Goal: Information Seeking & Learning: Learn about a topic

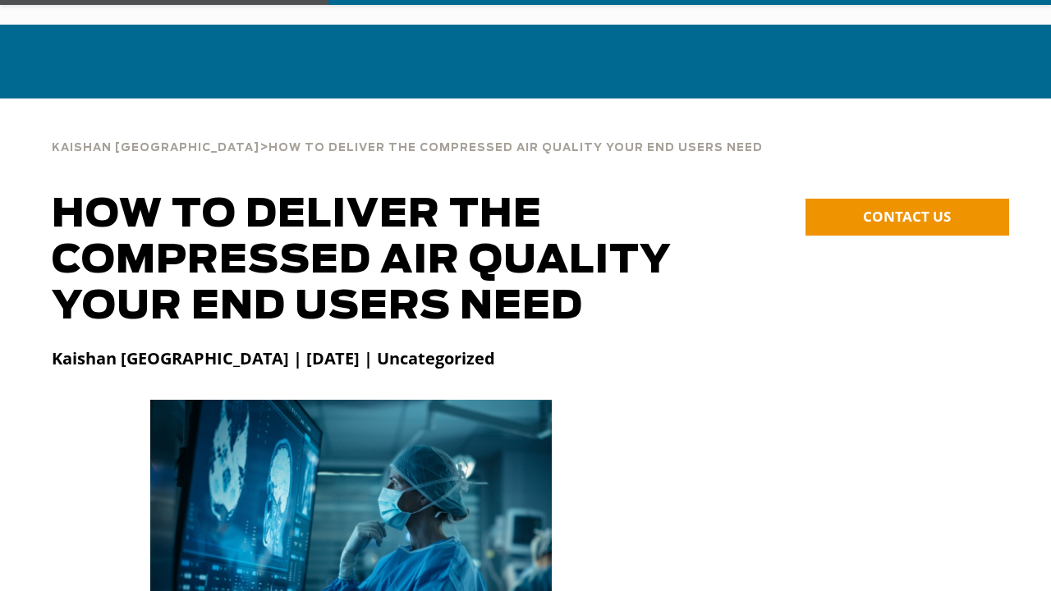
scroll to position [82, 0]
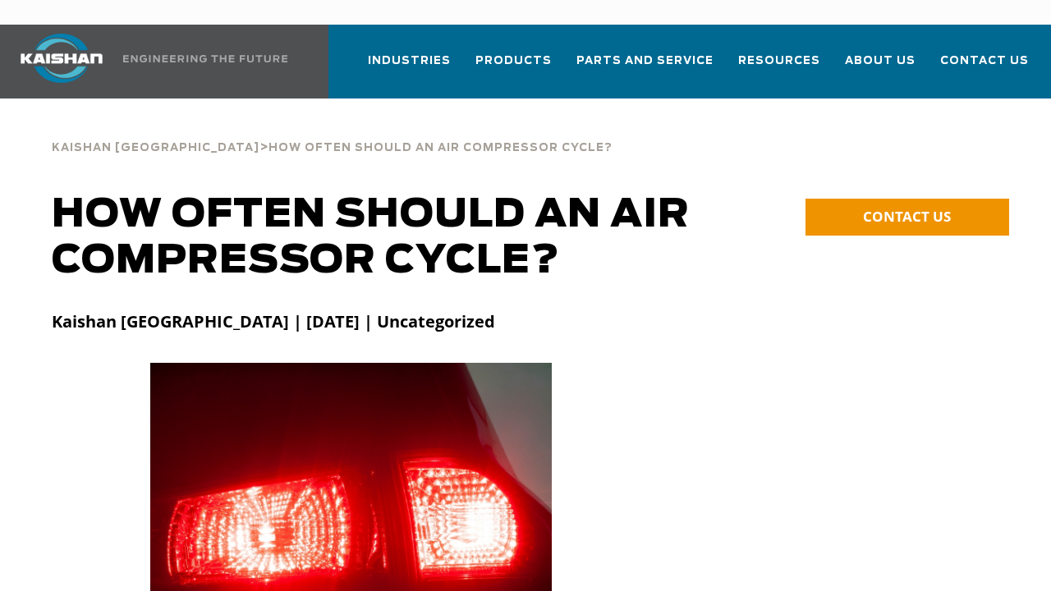
scroll to position [82, 0]
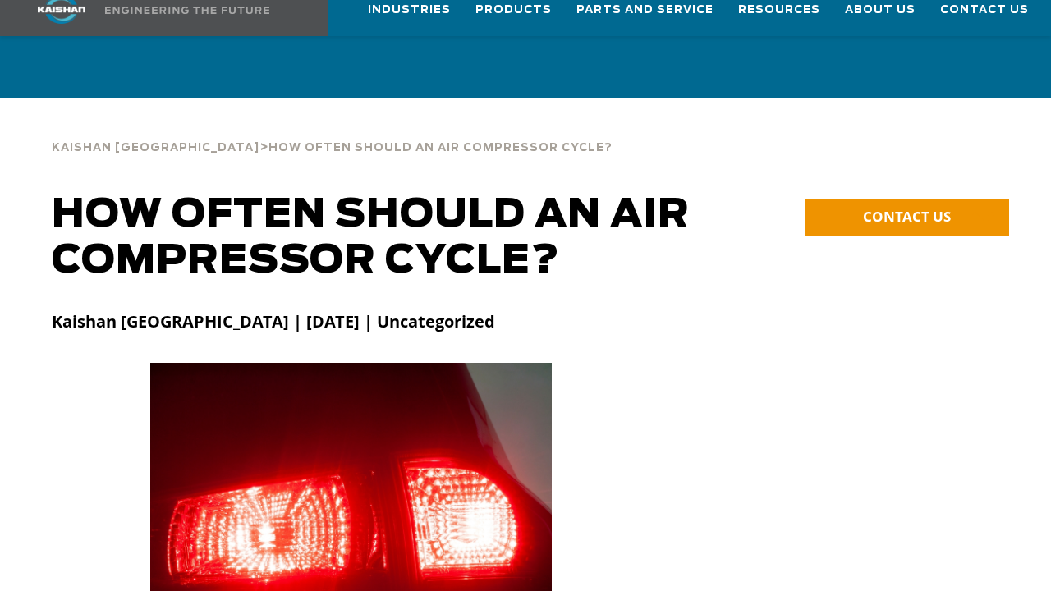
scroll to position [82, 0]
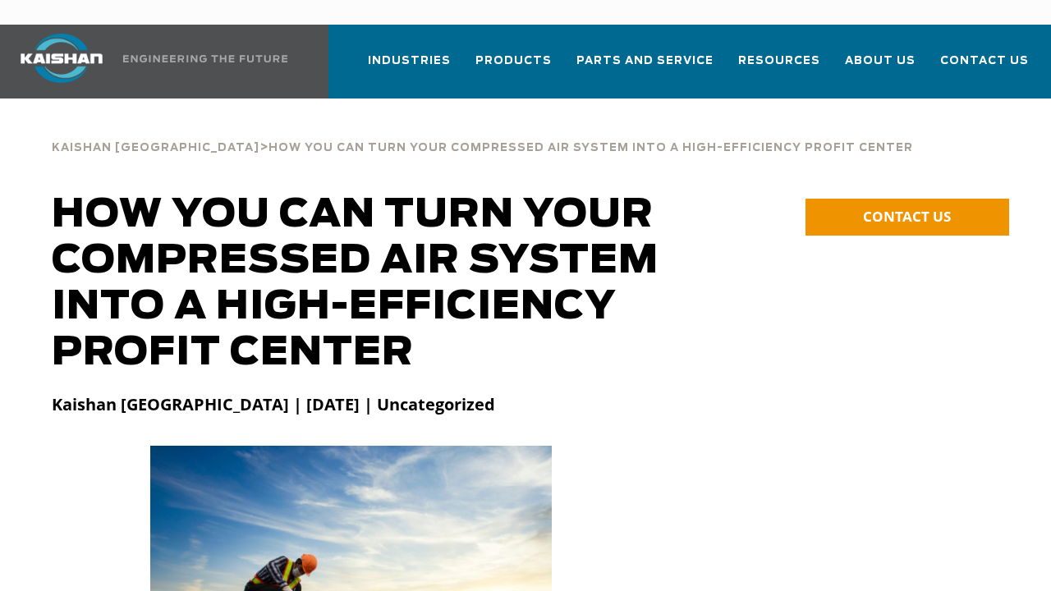
scroll to position [82, 0]
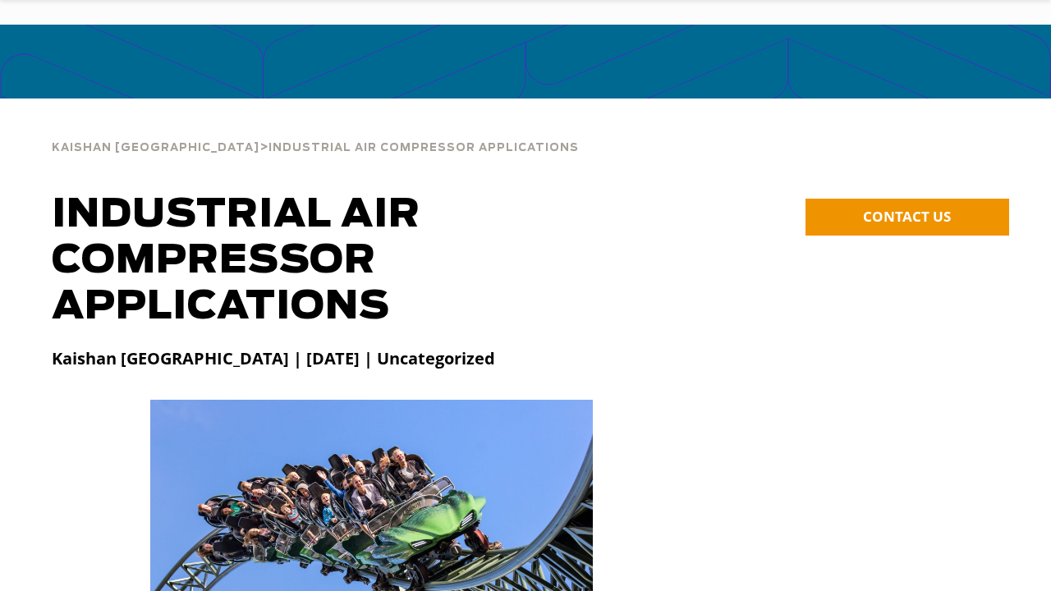
scroll to position [82, 0]
